Goal: Book appointment/travel/reservation

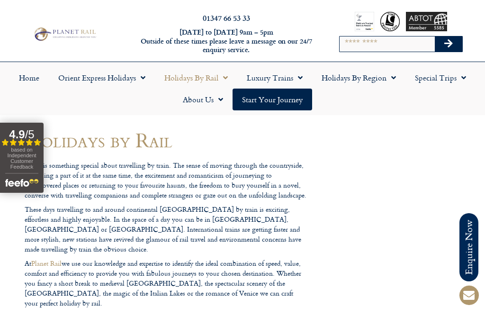
click at [358, 77] on link "Holidays by Region" at bounding box center [358, 78] width 93 height 22
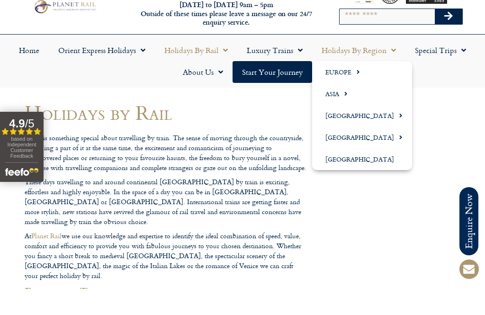
scroll to position [27, 0]
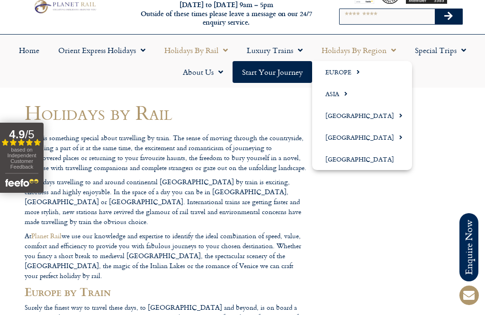
click at [329, 74] on link "Europe" at bounding box center [362, 72] width 100 height 22
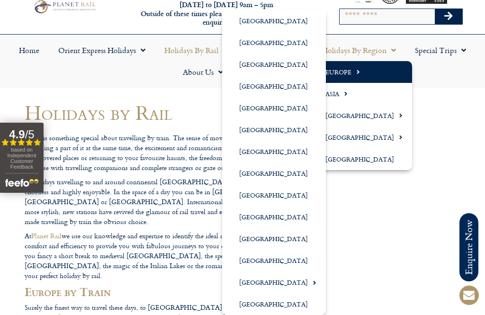
click at [251, 105] on link "[GEOGRAPHIC_DATA]" at bounding box center [274, 108] width 104 height 22
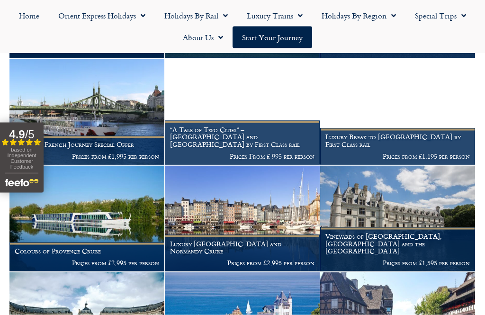
scroll to position [475, 0]
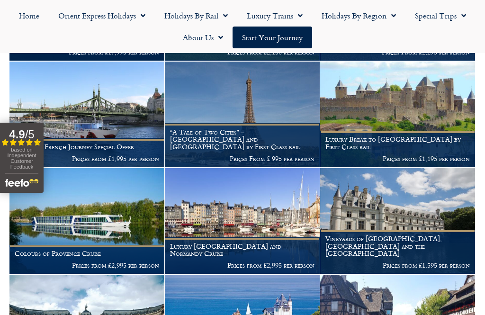
click at [386, 131] on figcaption "Luxury Break to Carcassonne by First Class rail Prices from £1,195 per person" at bounding box center [397, 149] width 155 height 36
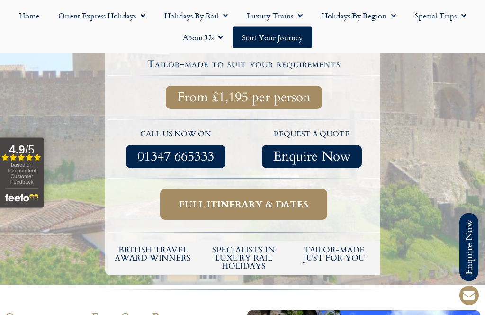
scroll to position [255, 0]
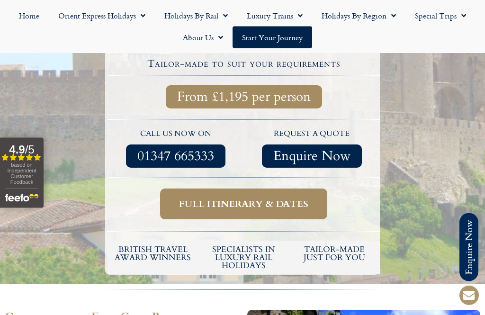
click at [187, 202] on span "Full itinerary & dates" at bounding box center [243, 204] width 129 height 12
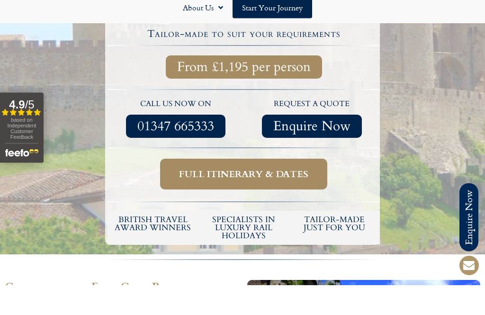
scroll to position [286, 0]
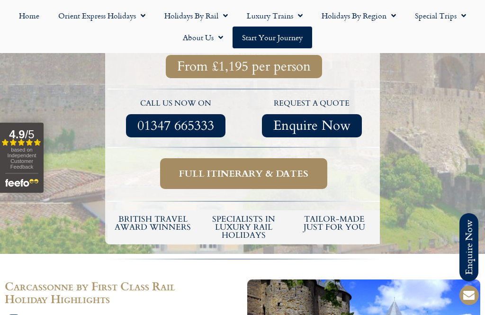
click at [198, 171] on span "Full itinerary & dates" at bounding box center [243, 174] width 129 height 12
click at [237, 171] on span "Full itinerary & dates" at bounding box center [243, 174] width 129 height 12
click at [226, 176] on span "Full itinerary & dates" at bounding box center [243, 174] width 129 height 12
click at [224, 173] on span "Full itinerary & dates" at bounding box center [243, 174] width 129 height 12
click at [237, 177] on span "Full itinerary & dates" at bounding box center [243, 174] width 129 height 12
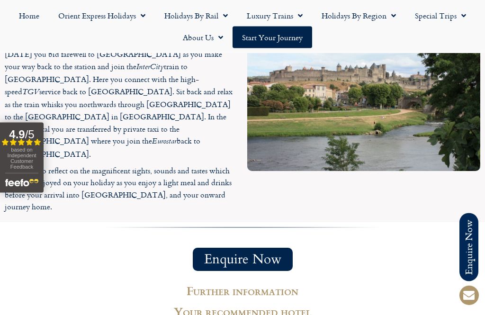
scroll to position [1437, 0]
